Goal: Transaction & Acquisition: Subscribe to service/newsletter

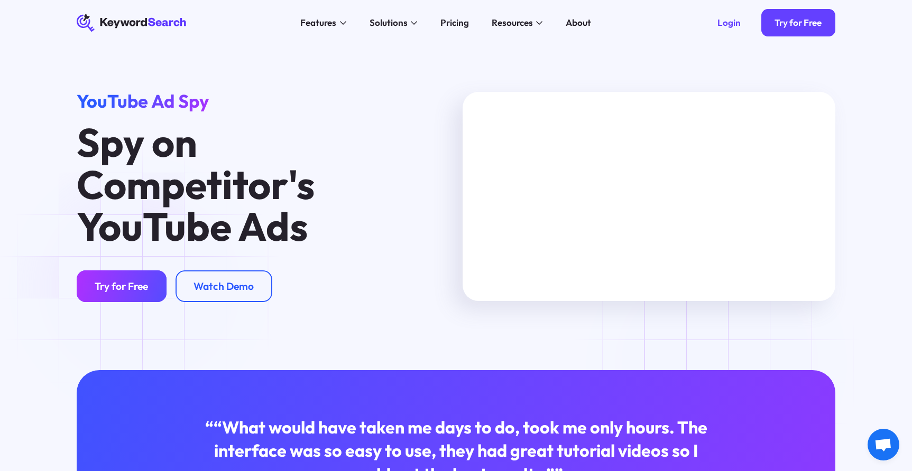
click at [139, 287] on div "Try for Free" at bounding box center [121, 286] width 53 height 13
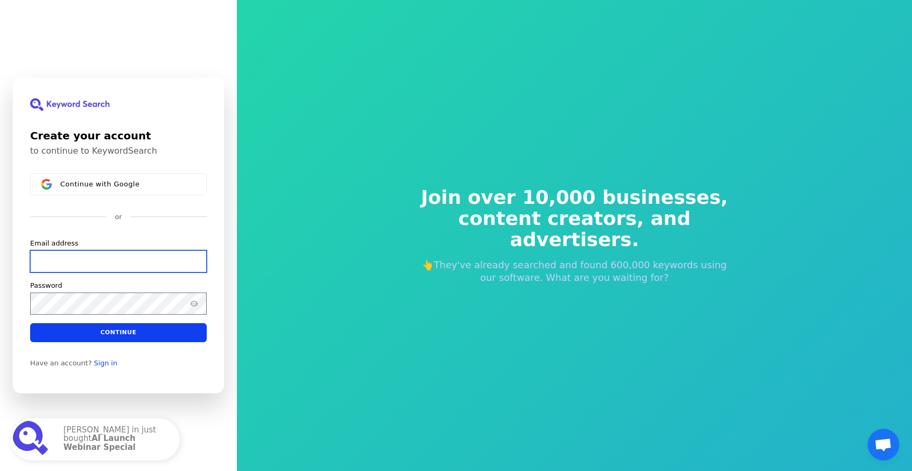
click at [153, 254] on input "Email address" at bounding box center [118, 262] width 177 height 22
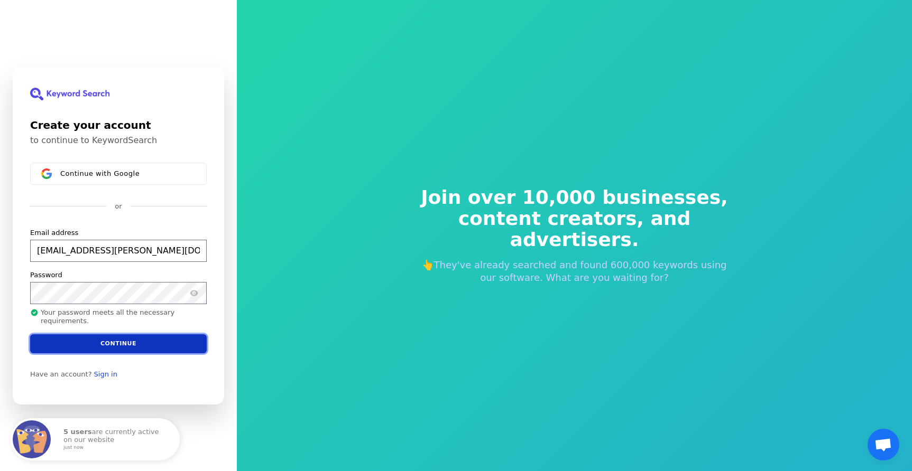
click at [121, 342] on button "Continue" at bounding box center [118, 343] width 177 height 19
type input "[EMAIL_ADDRESS][PERSON_NAME][DOMAIN_NAME]"
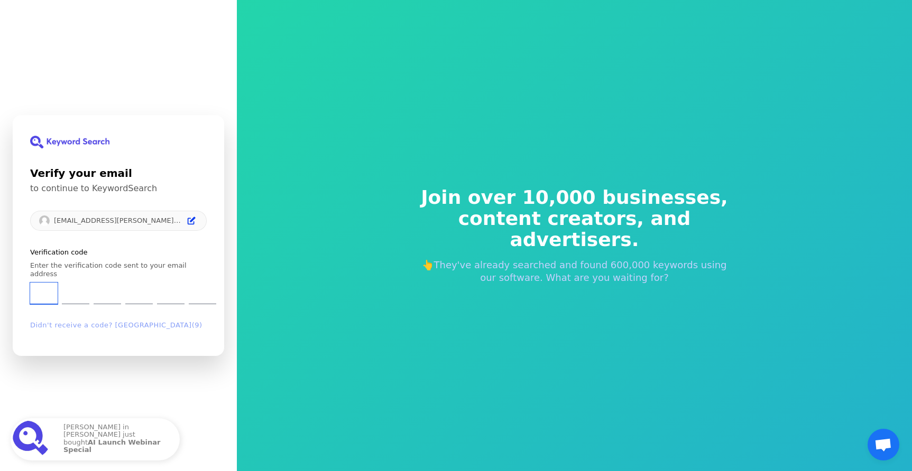
type input "1"
type input "2"
type input "4"
type input "0"
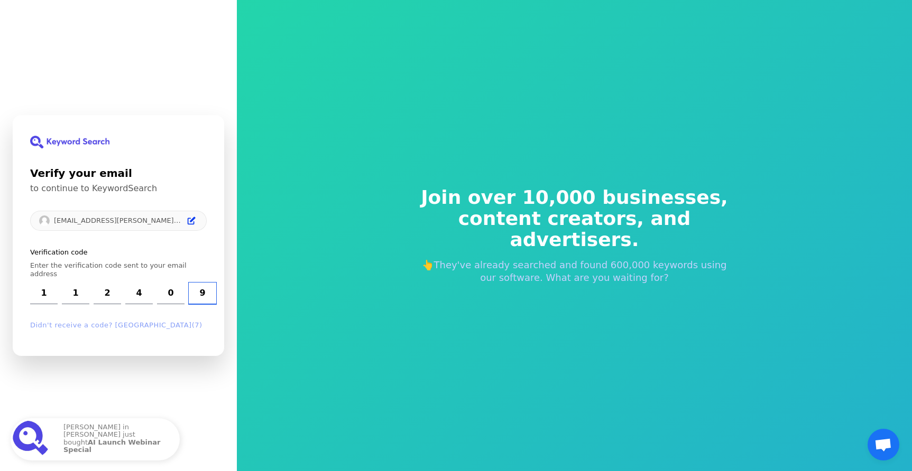
type input "9"
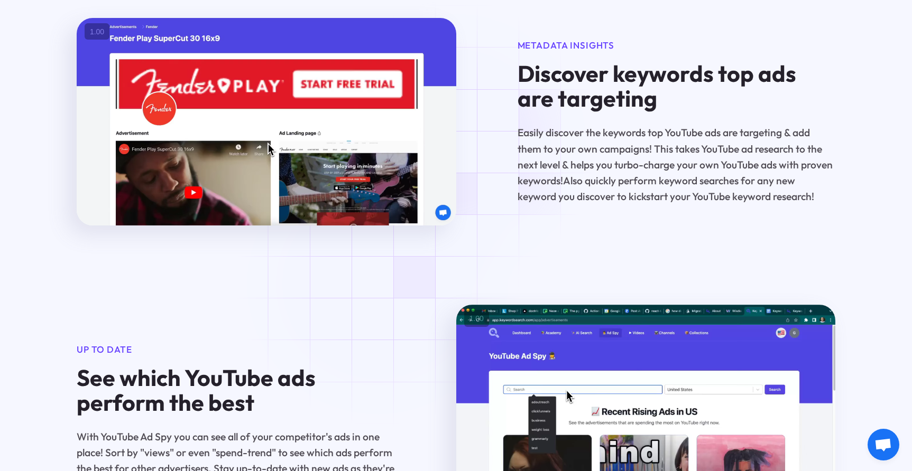
scroll to position [1210, 0]
